Goal: Navigation & Orientation: Find specific page/section

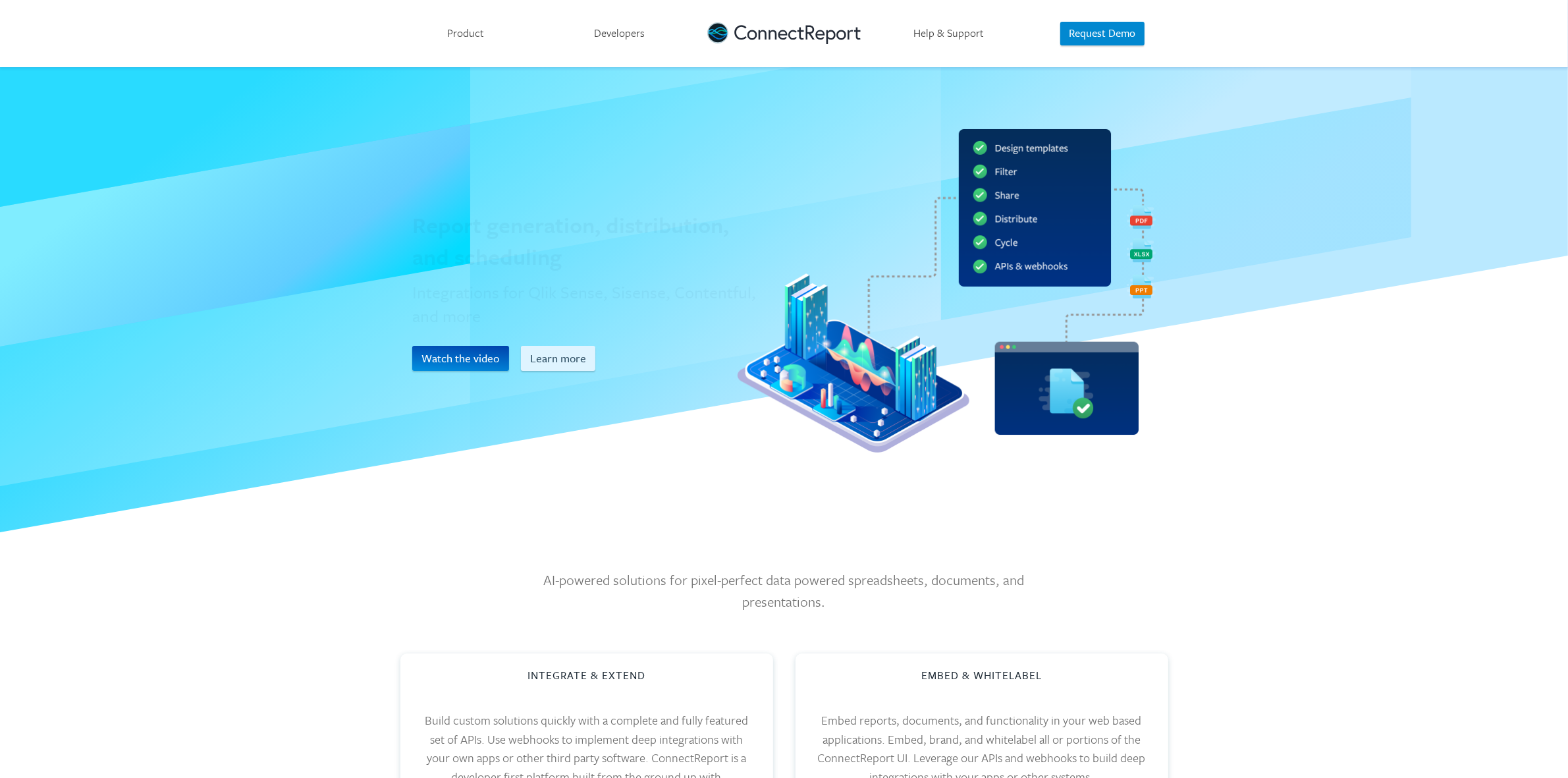
drag, startPoint x: 434, startPoint y: 241, endPoint x: 538, endPoint y: 273, distance: 108.8
click at [538, 273] on div "Report generation, distribution, and scheduling Integrations for Qlik Sense, Si…" at bounding box center [586, 300] width 371 height 442
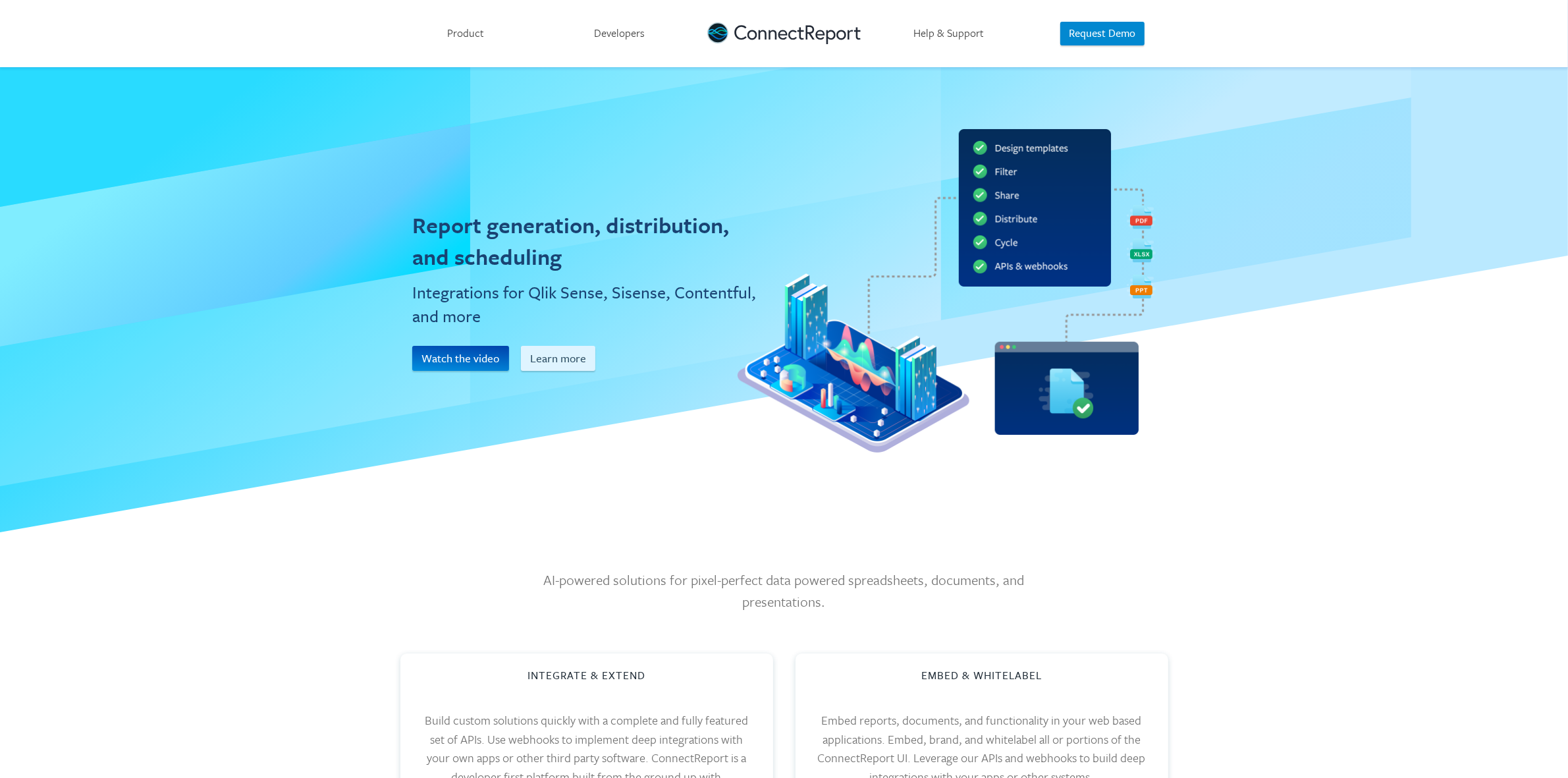
drag, startPoint x: 317, startPoint y: 532, endPoint x: 310, endPoint y: 528, distance: 8.1
click at [317, 532] on span at bounding box center [235, 514] width 470 height 223
click at [469, 36] on link "Product" at bounding box center [466, 33] width 154 height 67
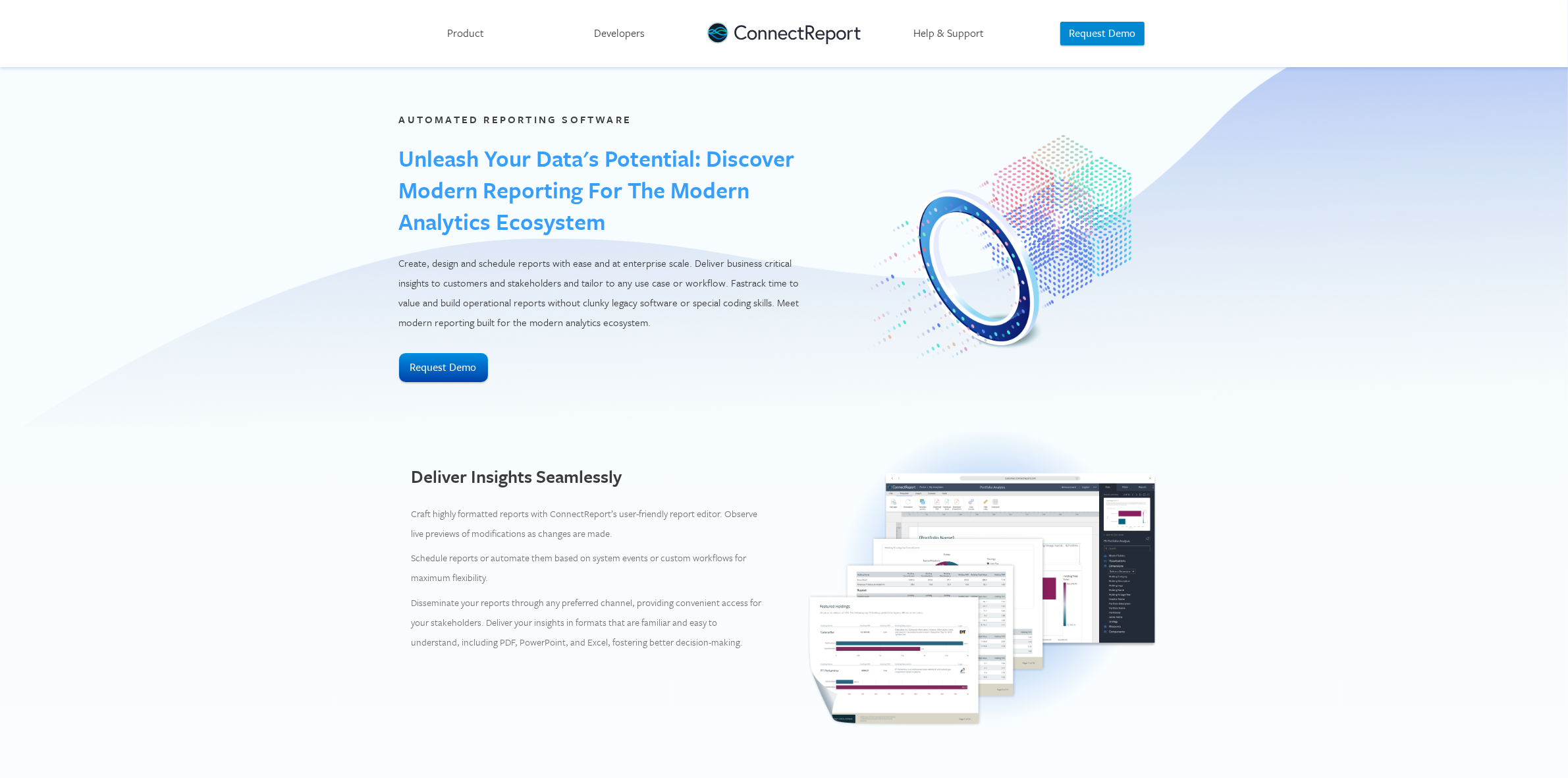
click at [111, 363] on div "Automated Reporting Software Unleash Your Data's Potential: Discover Modern Rep…" at bounding box center [784, 246] width 1568 height 360
click at [646, 42] on link "Developers" at bounding box center [619, 33] width 154 height 67
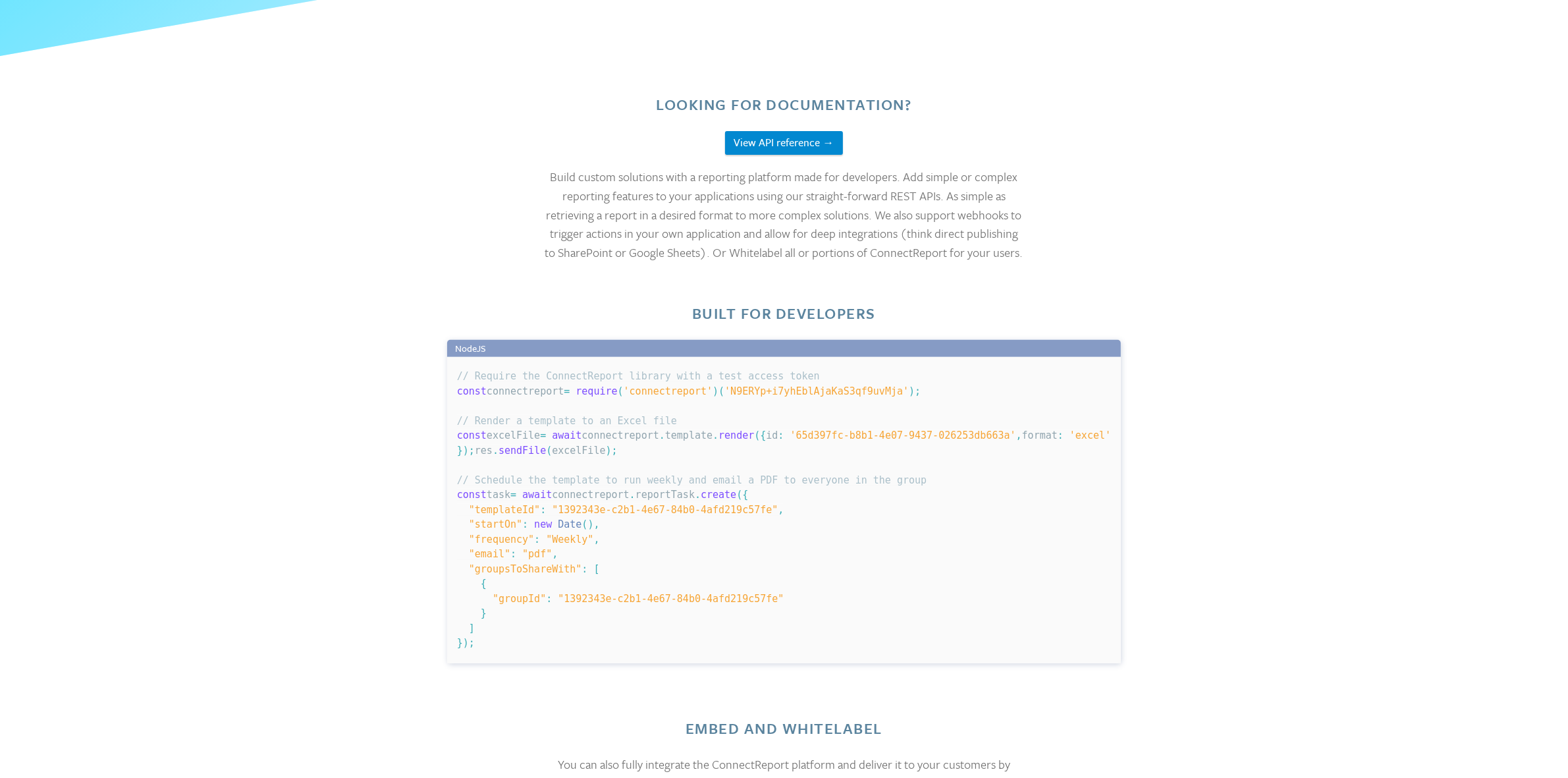
scroll to position [576, 0]
